Goal: Information Seeking & Learning: Find specific page/section

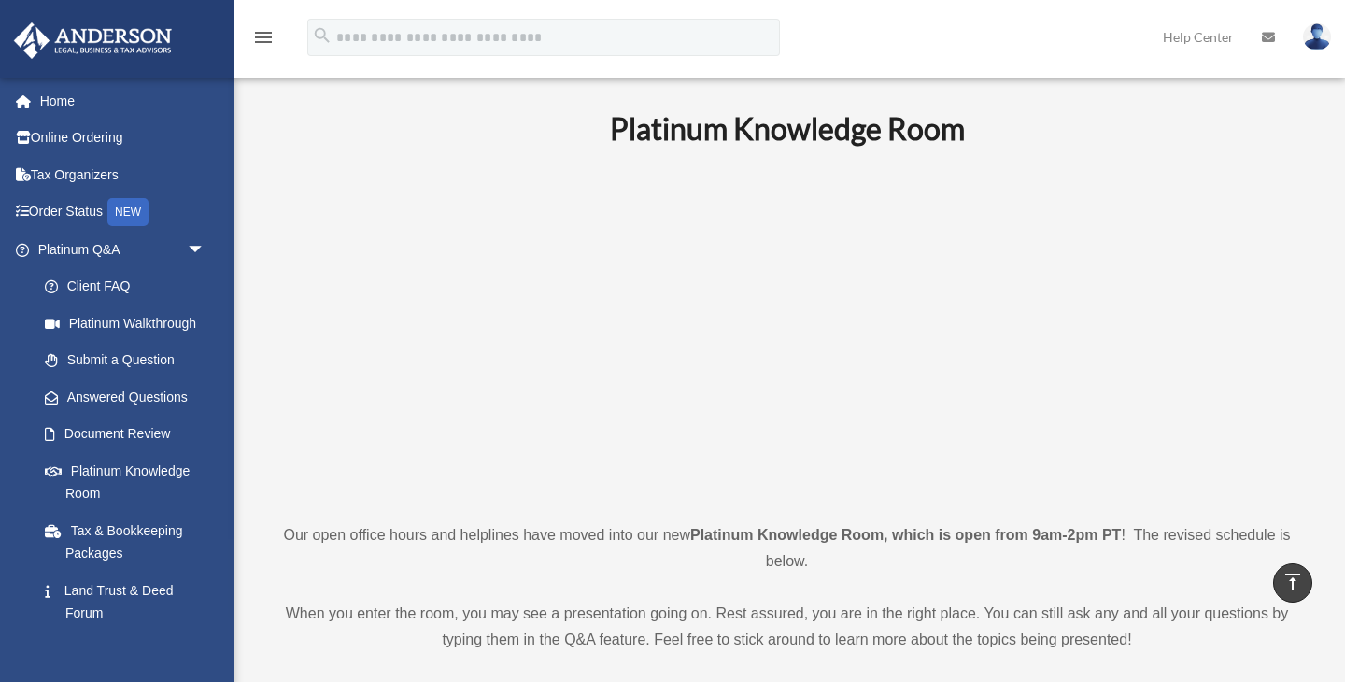
scroll to position [727, 0]
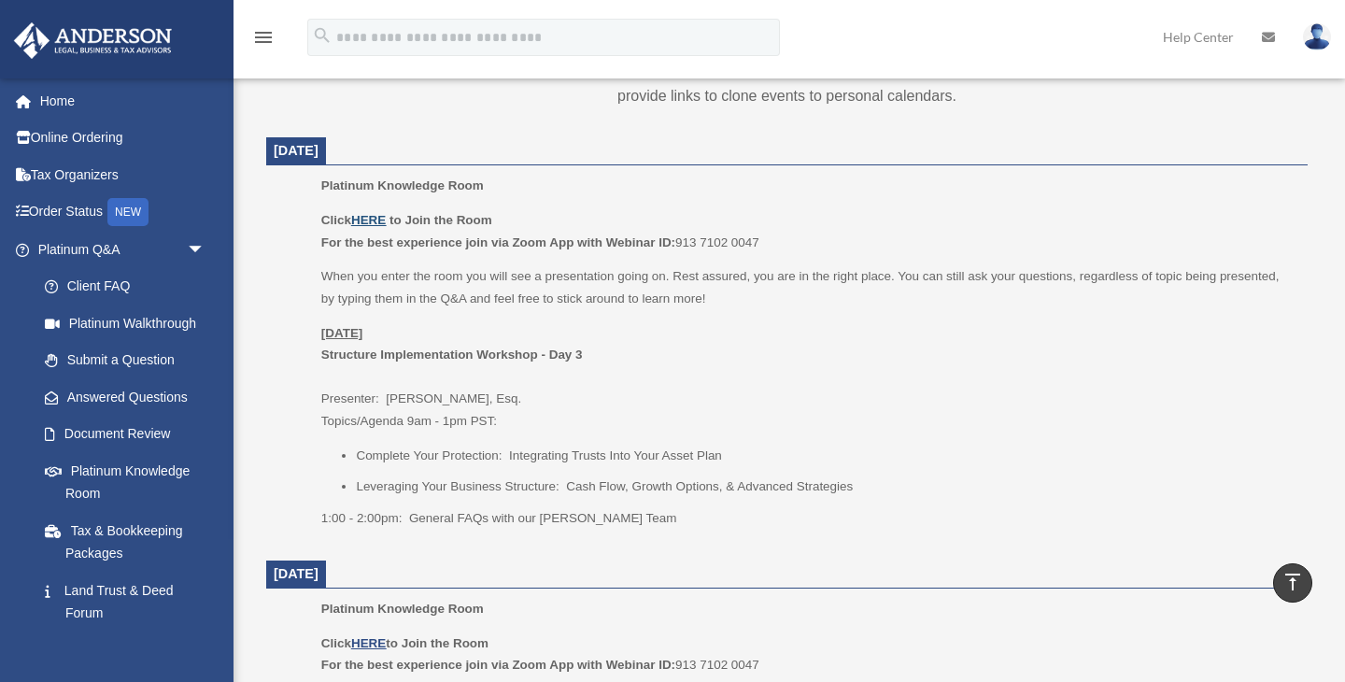
click at [375, 218] on u "HERE" at bounding box center [368, 220] width 35 height 14
click at [147, 429] on link "Document Review" at bounding box center [129, 434] width 207 height 37
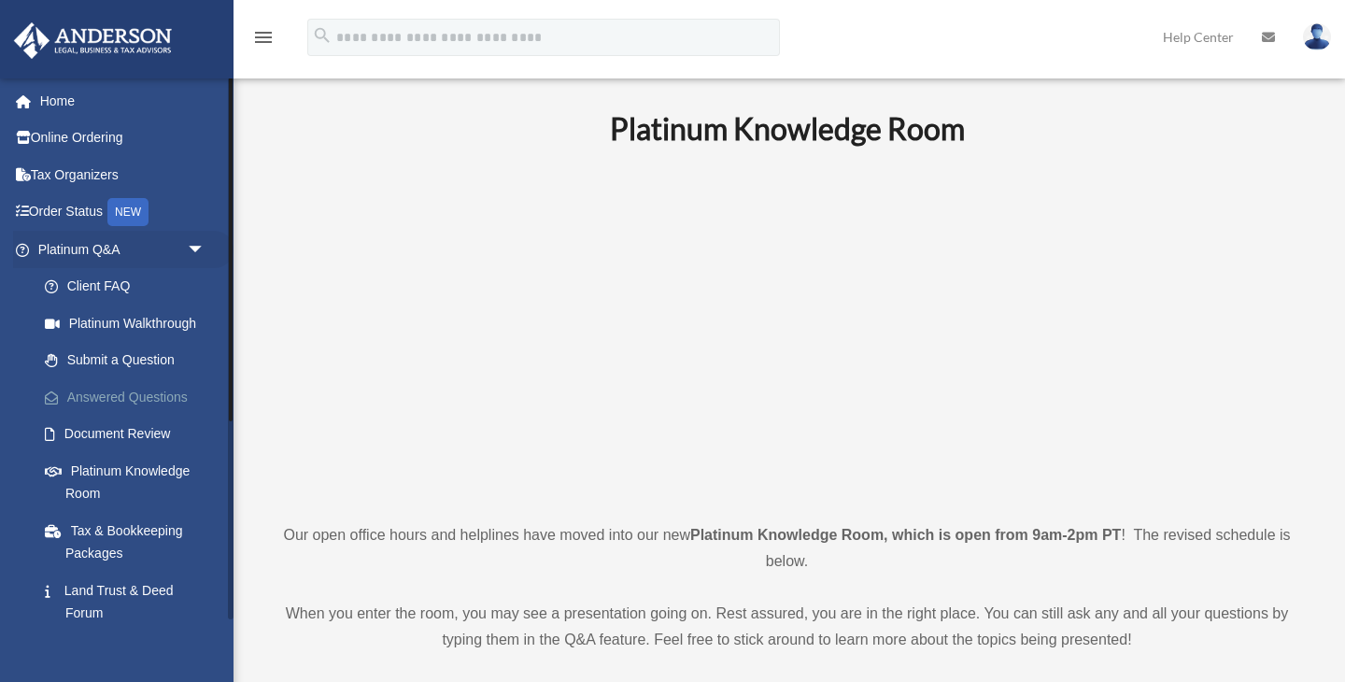
click at [132, 400] on link "Answered Questions" at bounding box center [129, 396] width 207 height 37
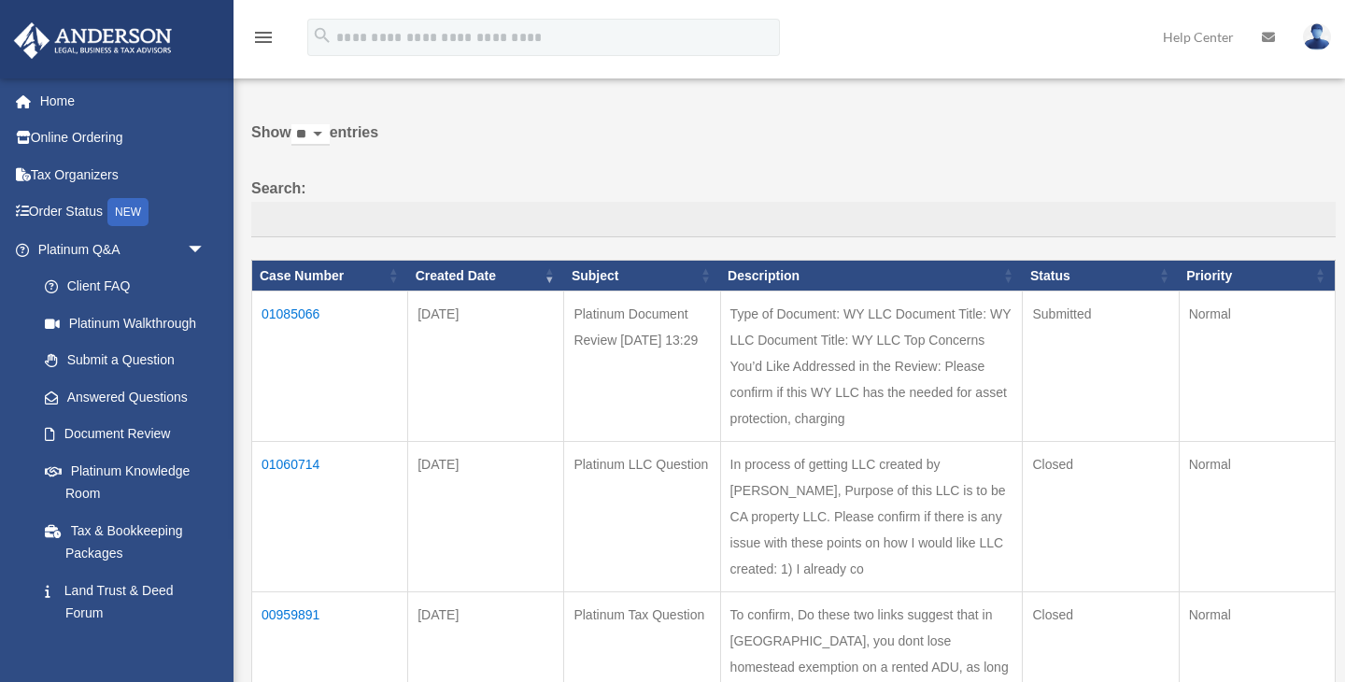
scroll to position [54, 0]
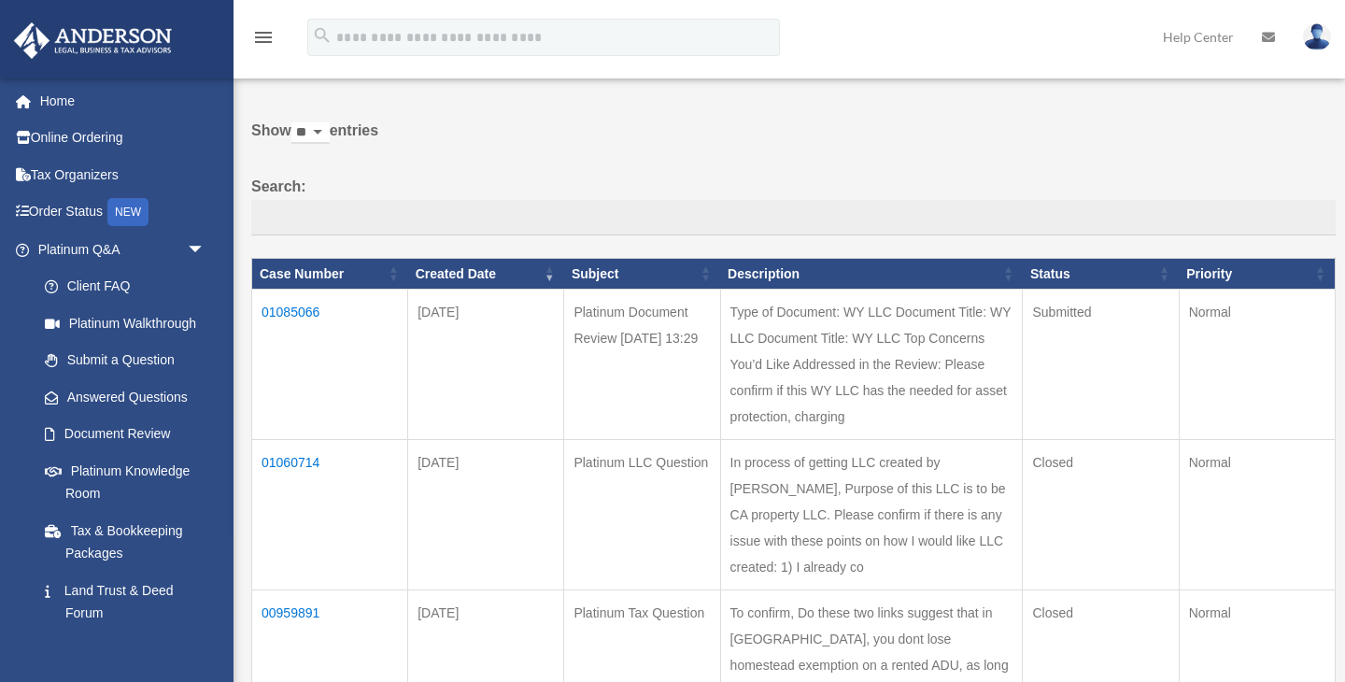
click at [290, 309] on td "01085066" at bounding box center [330, 365] width 156 height 150
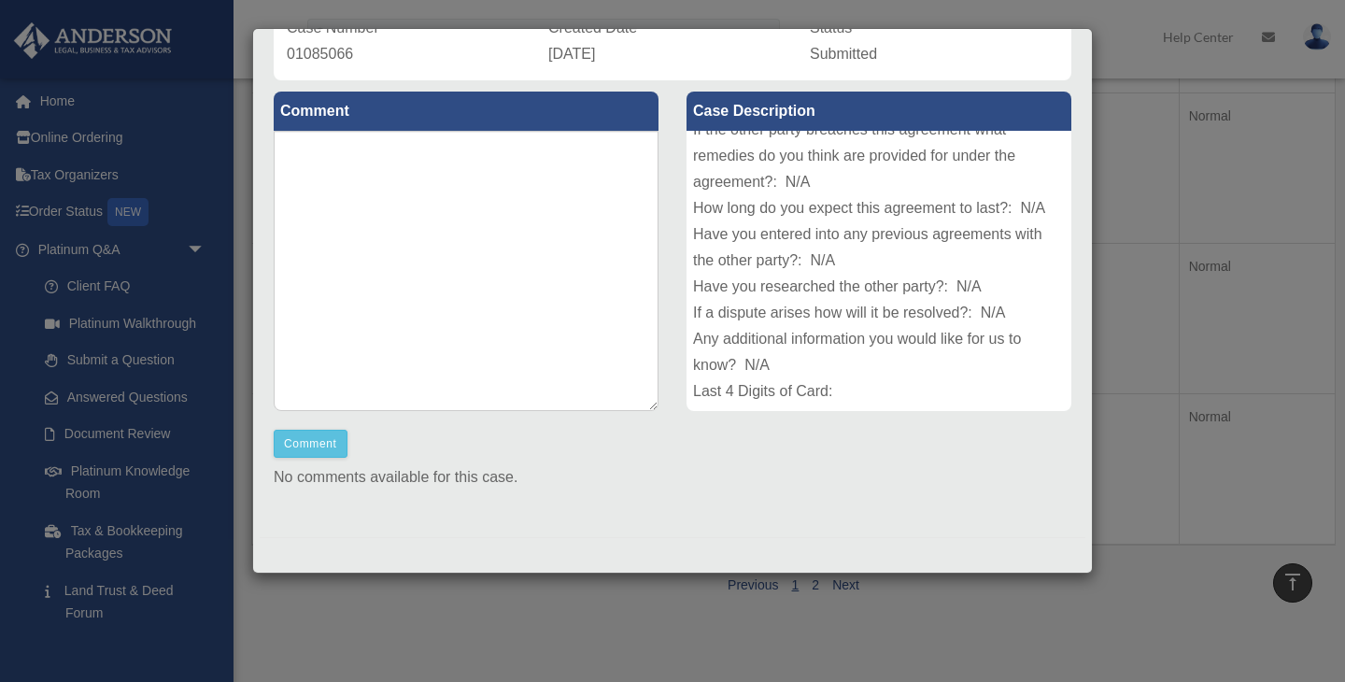
scroll to position [0, 0]
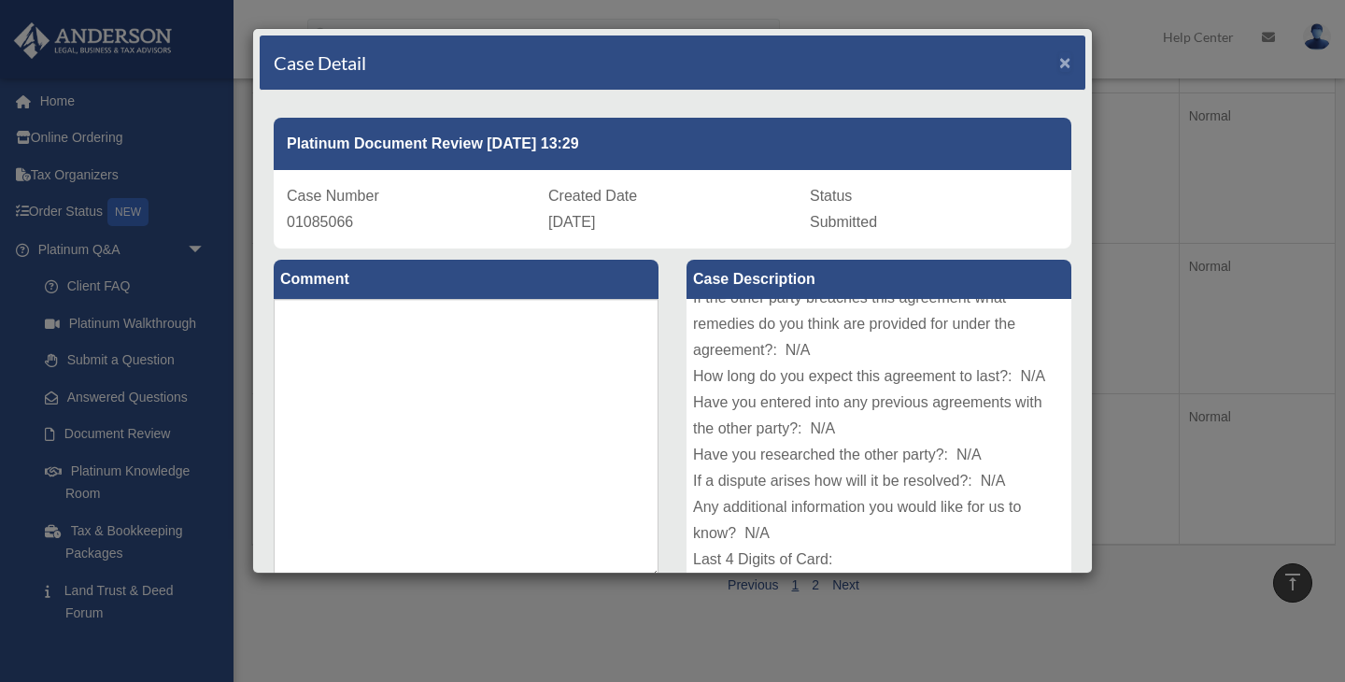
click at [1063, 64] on span "×" at bounding box center [1065, 61] width 12 height 21
